Goal: Transaction & Acquisition: Book appointment/travel/reservation

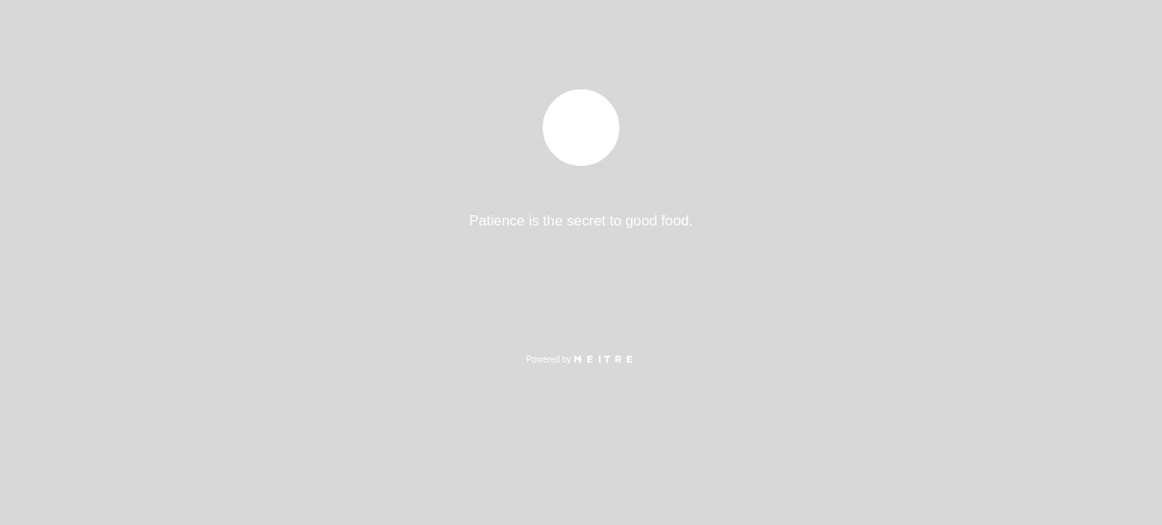
select select "es"
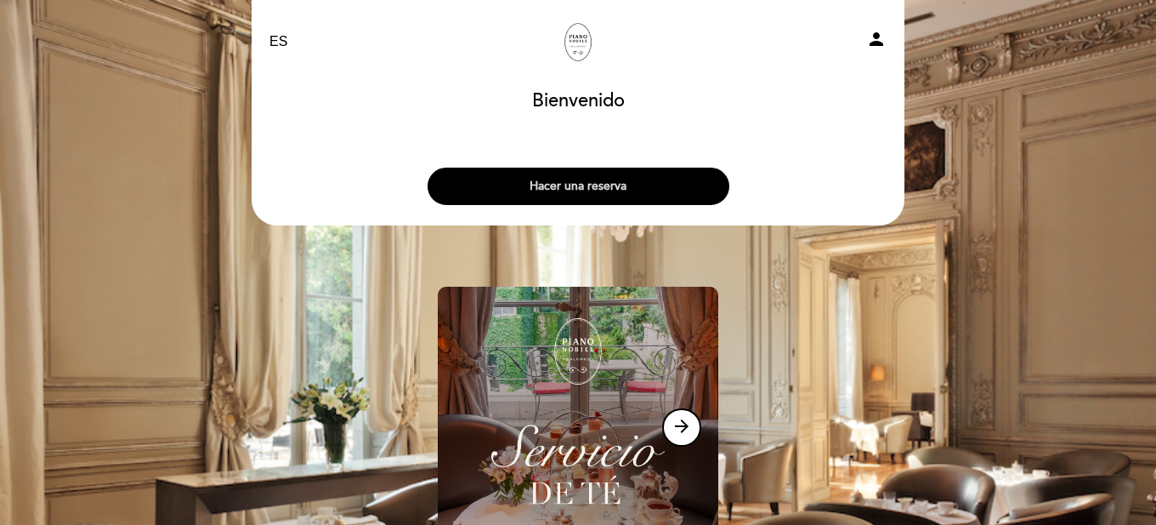
click at [551, 185] on button "Hacer una reserva" at bounding box center [579, 186] width 302 height 37
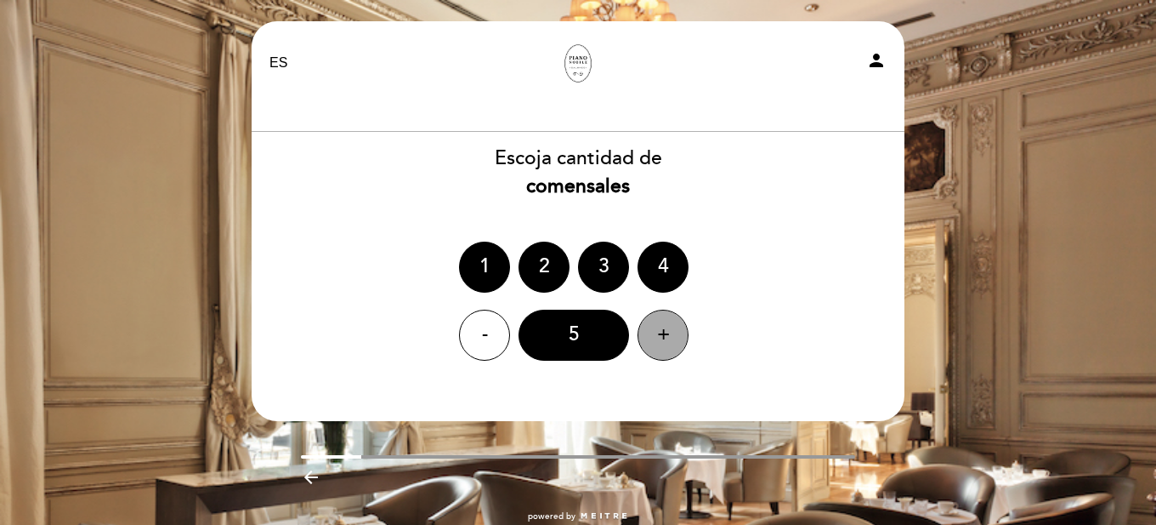
click at [659, 343] on div "+" at bounding box center [663, 335] width 51 height 51
click at [478, 327] on div "-" at bounding box center [484, 335] width 51 height 51
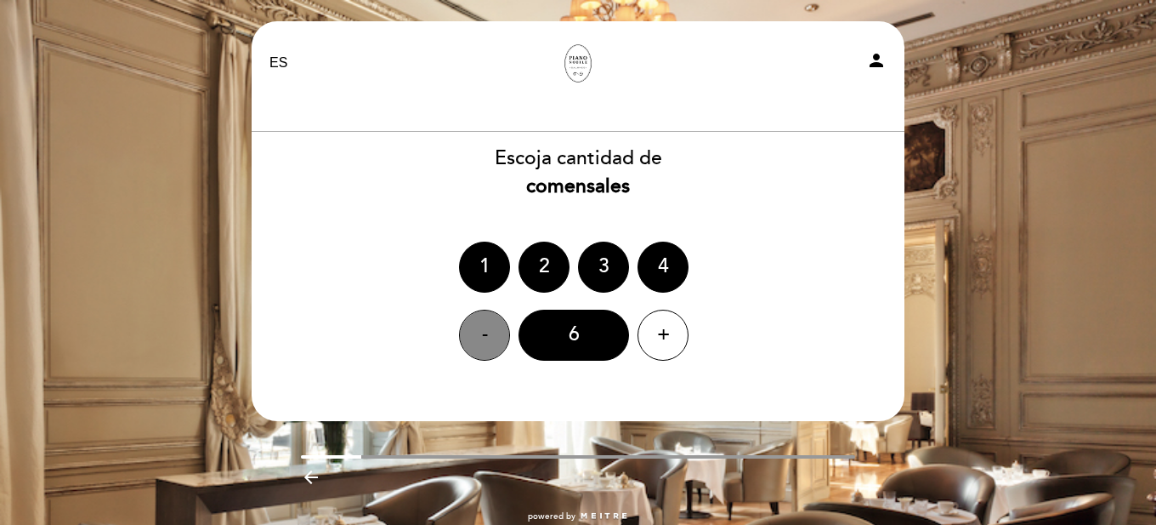
click at [478, 327] on div "-" at bounding box center [484, 335] width 51 height 51
click at [1039, 176] on div "EN ES PT Los Salones del Piano [PERSON_NAME] person [GEOGRAPHIC_DATA] [GEOGRAPH…" at bounding box center [578, 280] width 1156 height 560
